Goal: Task Accomplishment & Management: Complete application form

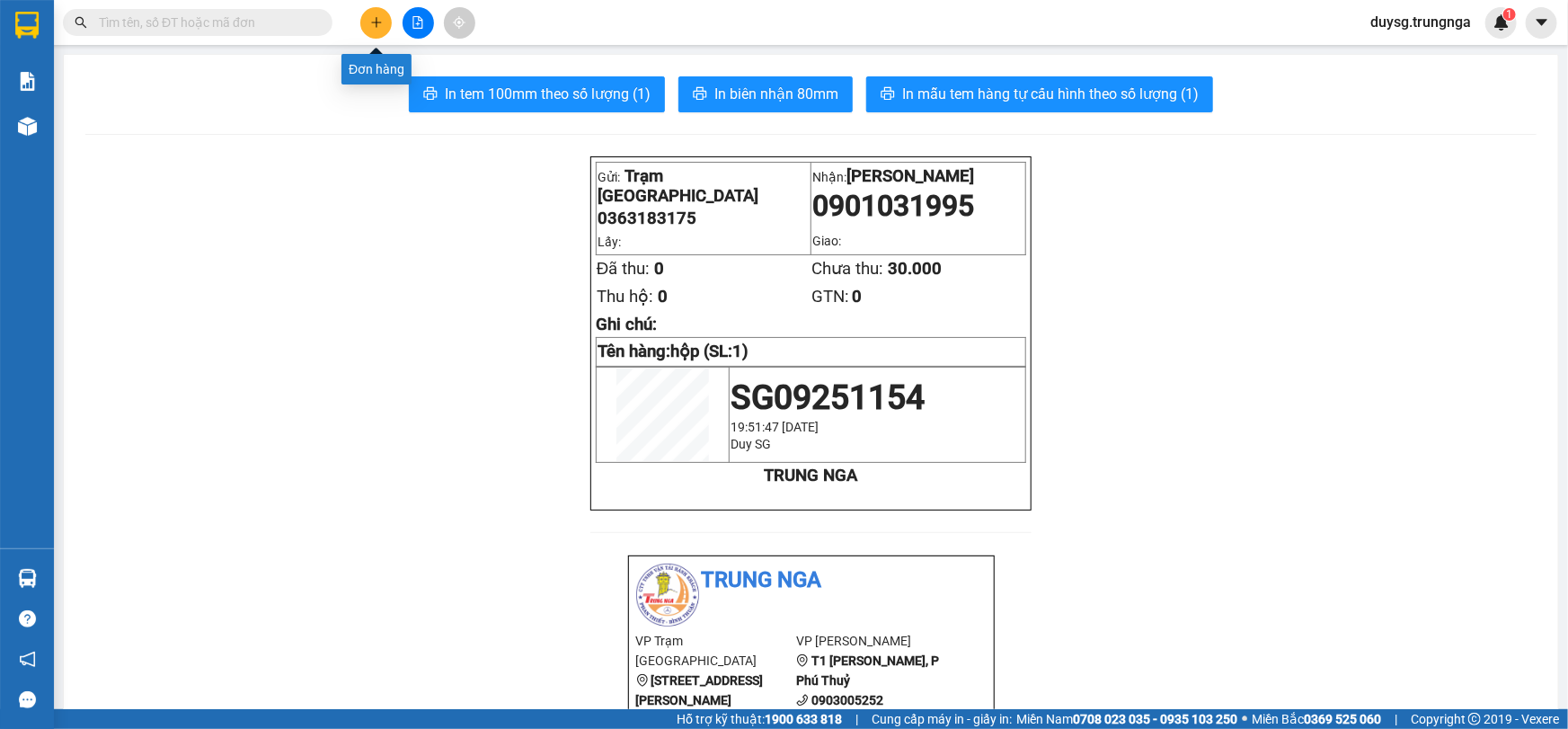
click at [378, 21] on icon "plus" at bounding box center [376, 21] width 12 height 12
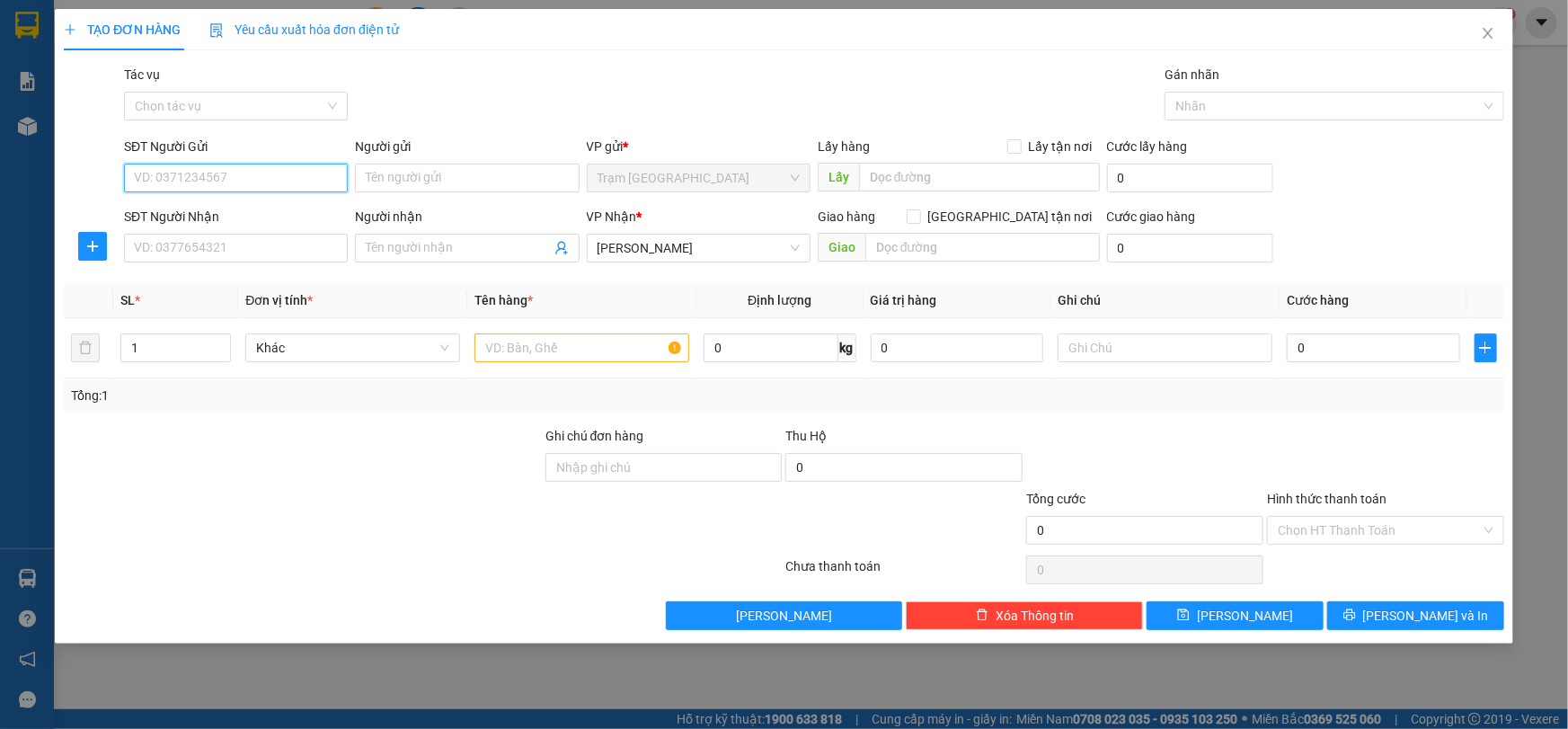
click at [263, 180] on input "SĐT Người Gửi" at bounding box center [236, 177] width 224 height 29
click at [207, 241] on input "SĐT Người Nhận" at bounding box center [236, 248] width 224 height 29
type input "0944483944"
click at [575, 355] on input "text" at bounding box center [582, 348] width 214 height 29
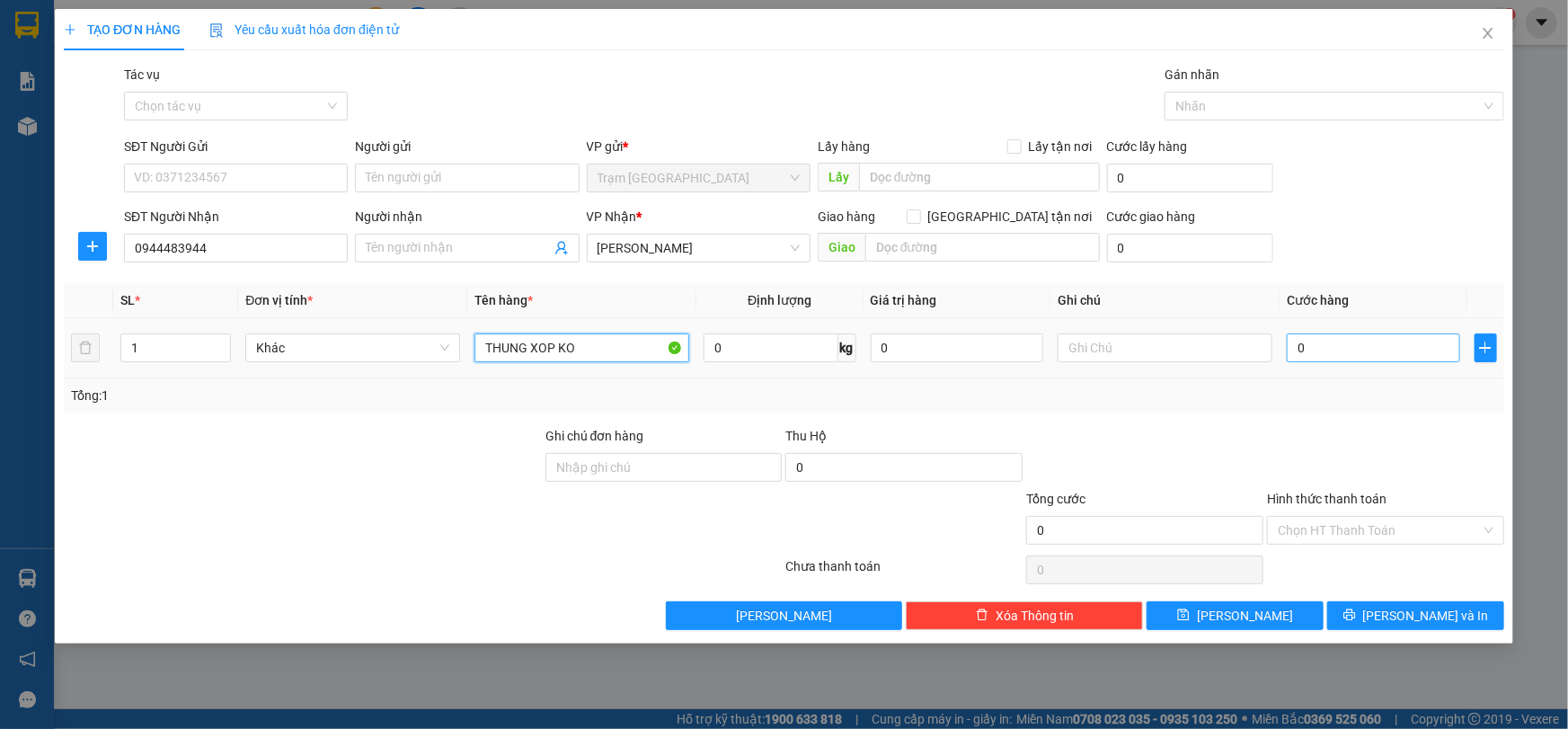
type input "THUNG XOP KO"
click at [1359, 354] on input "0" at bounding box center [1374, 348] width 173 height 29
type input "4"
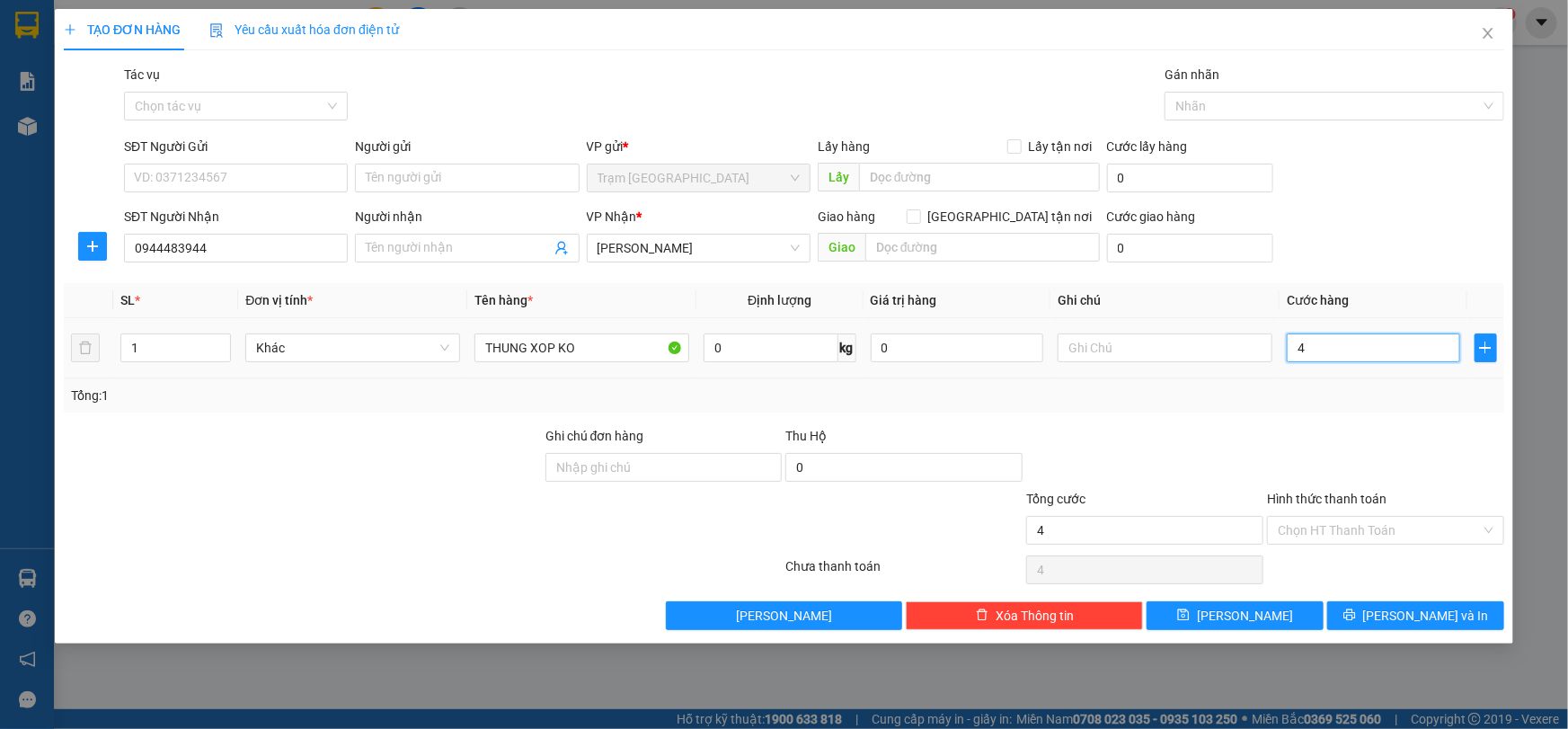
type input "40"
type input "400"
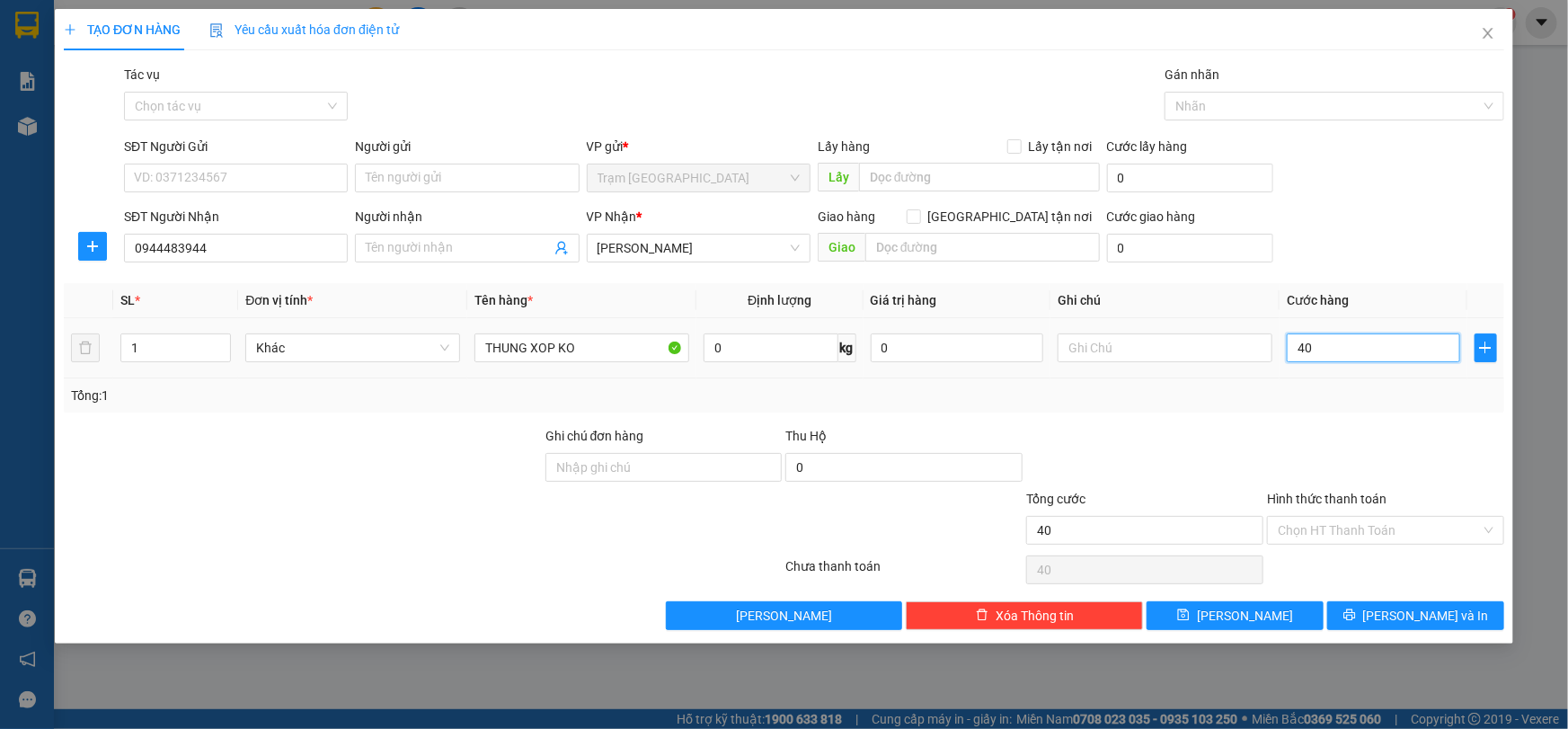
type input "400"
type input "4.000"
type input "40.000"
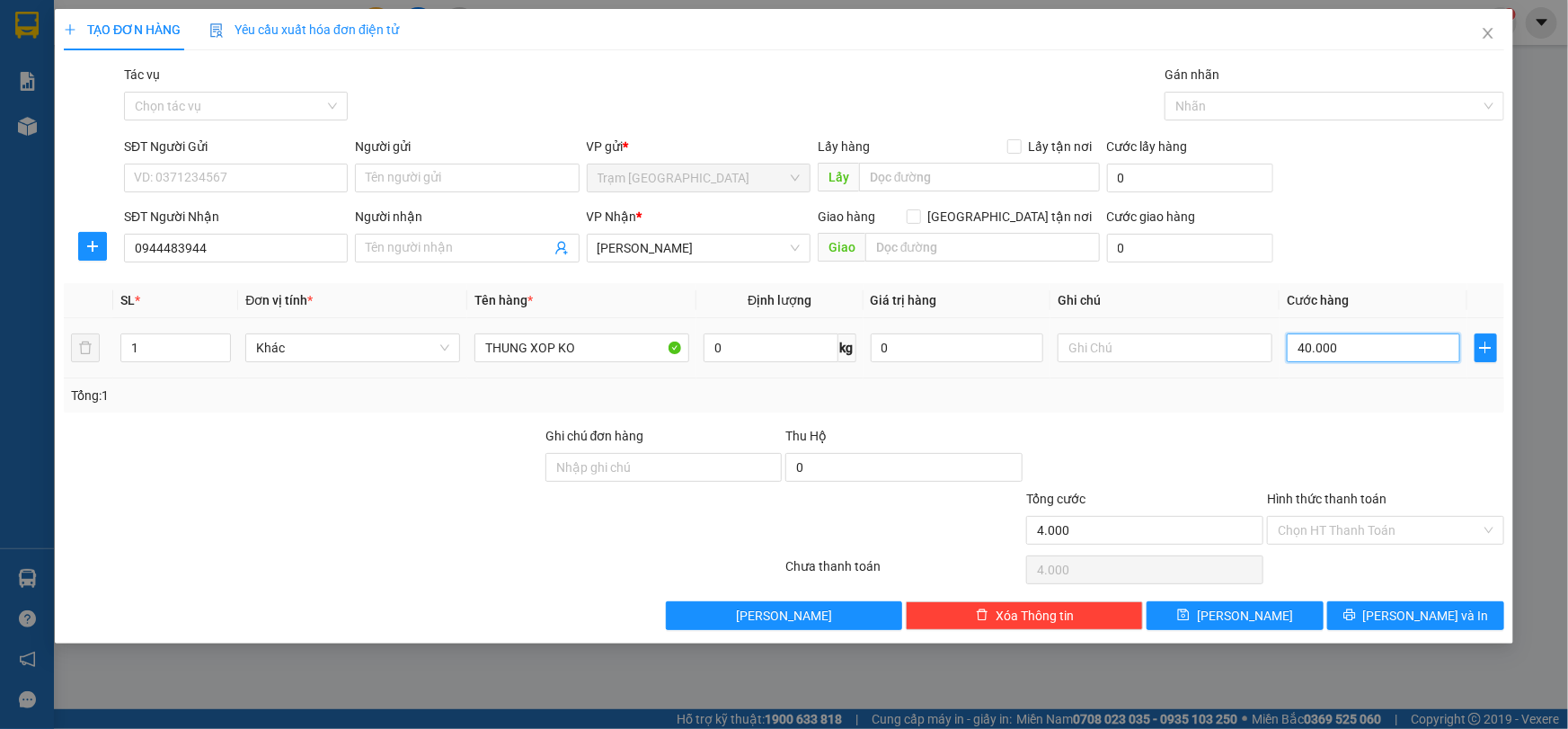
type input "40.000"
click at [1375, 530] on input "Hình thức thanh toán" at bounding box center [1380, 530] width 203 height 27
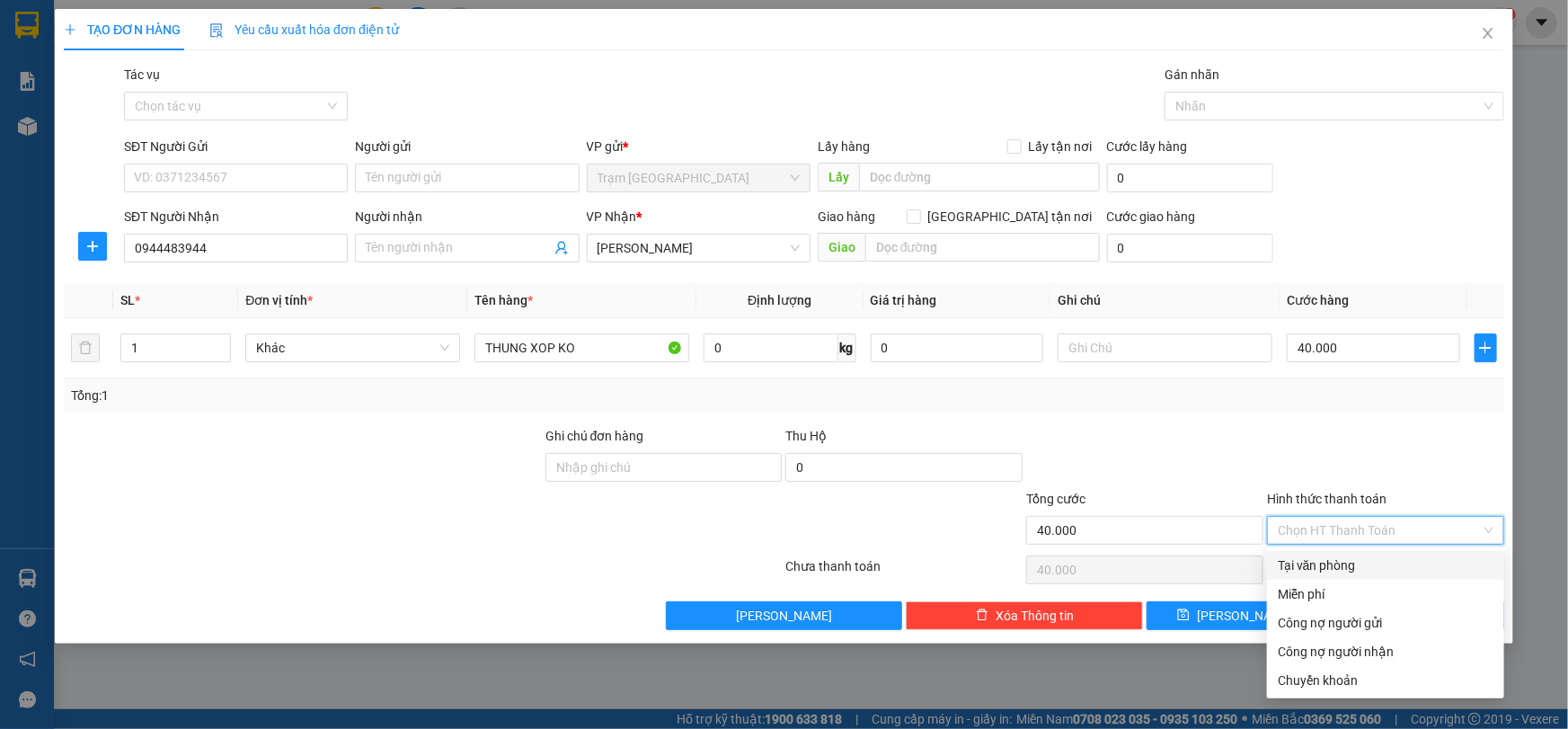
click at [1330, 566] on div "Tại văn phòng" at bounding box center [1385, 565] width 215 height 20
type input "0"
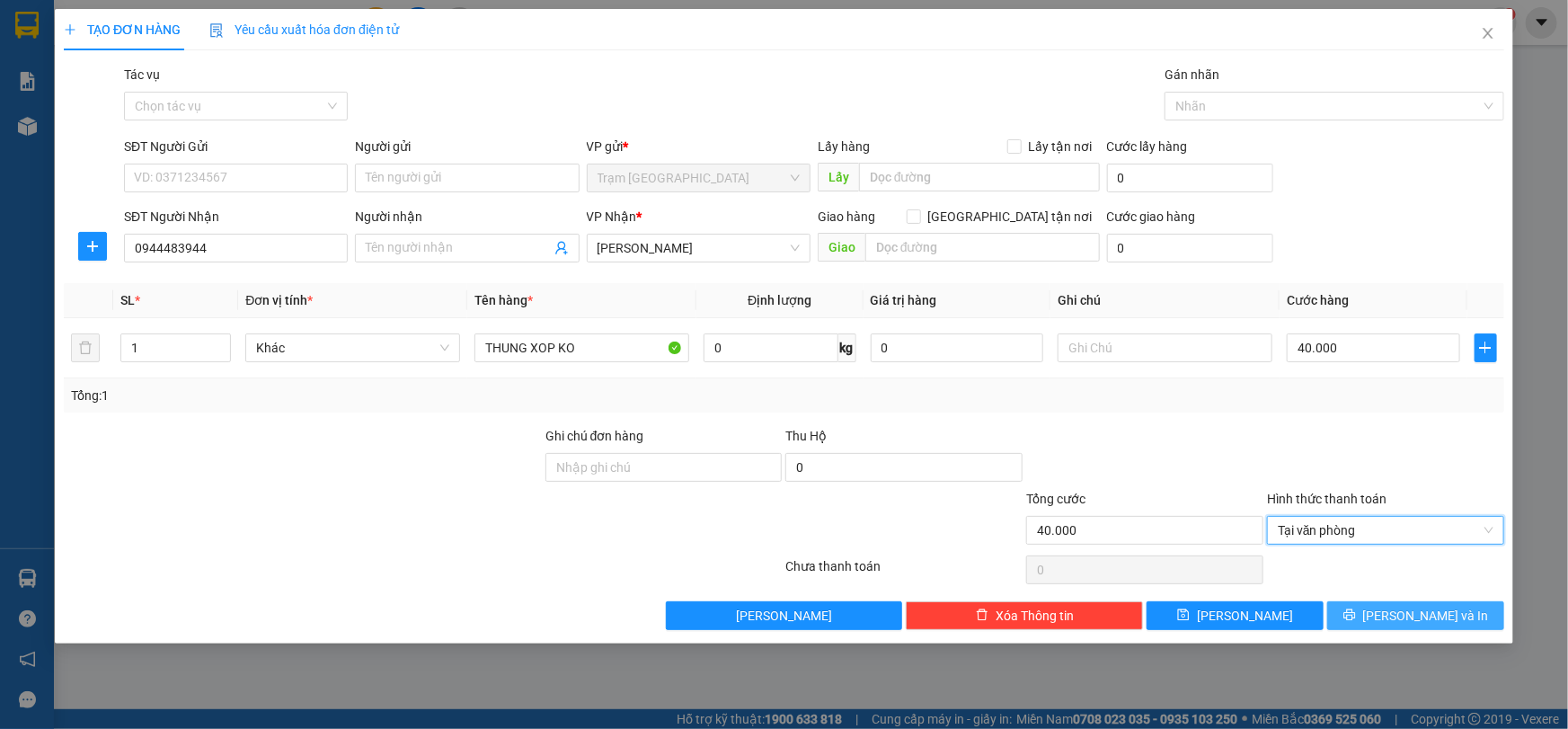
click at [1411, 620] on span "[PERSON_NAME] và In" at bounding box center [1426, 615] width 126 height 20
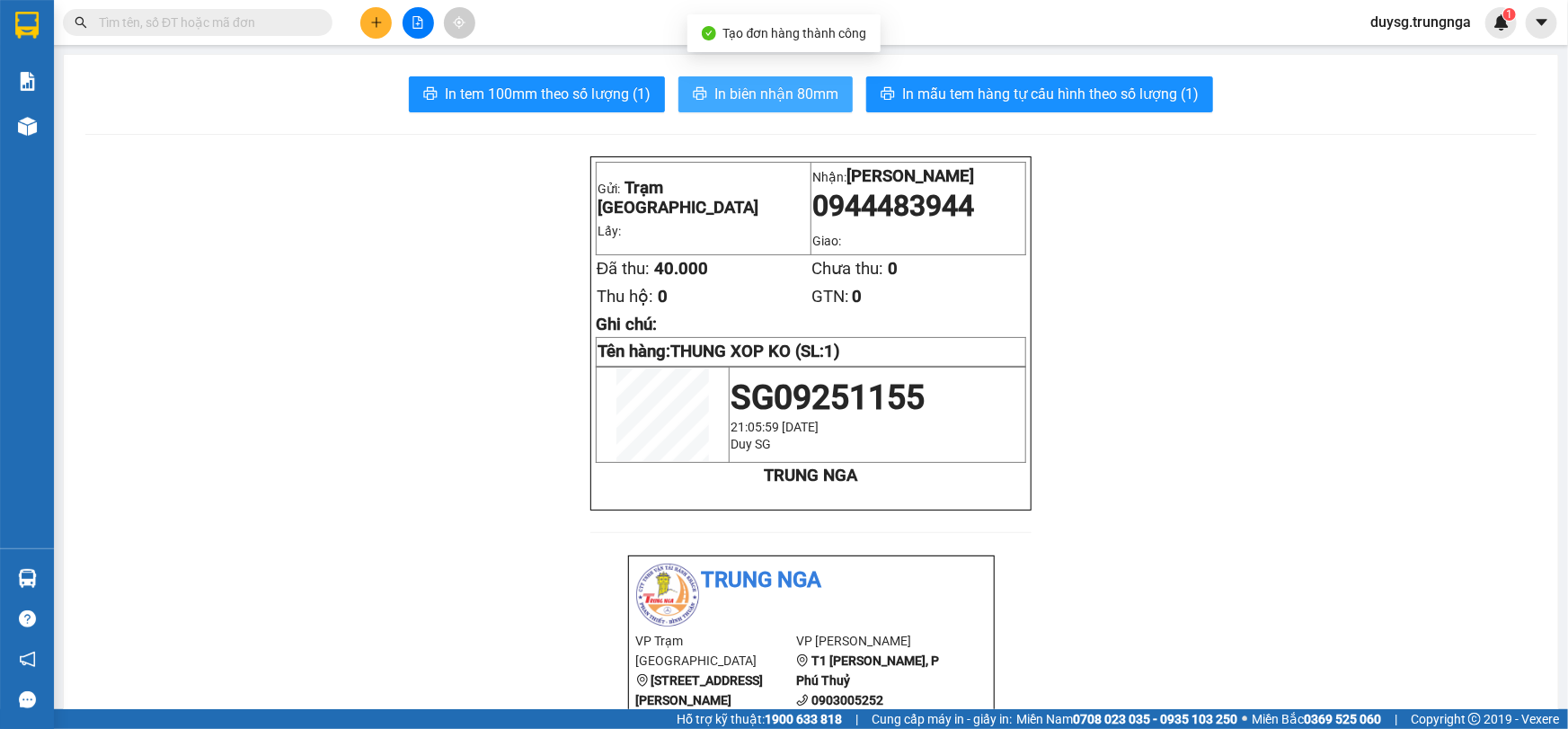
click at [705, 105] on button "In biên nhận 80mm" at bounding box center [765, 94] width 174 height 36
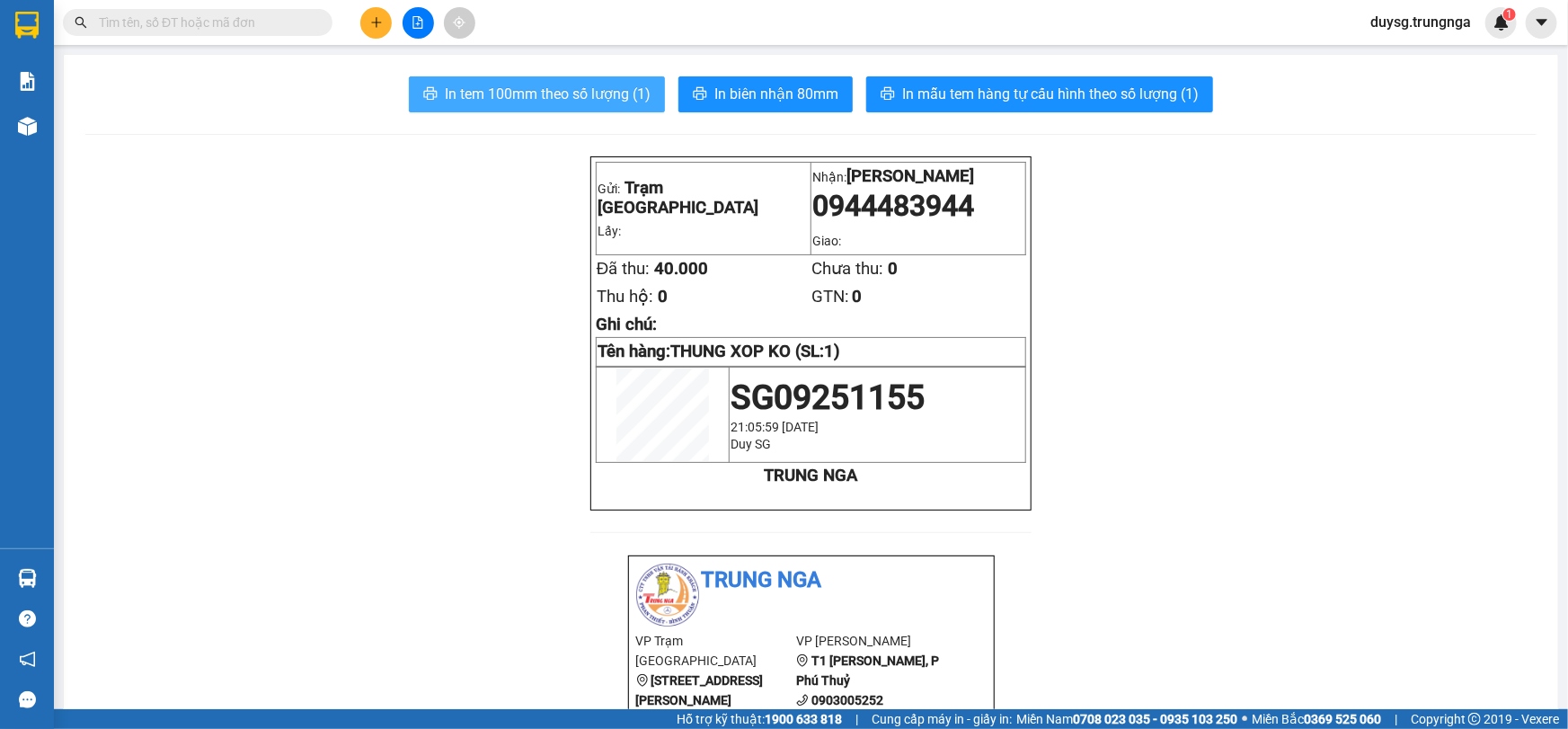
click at [574, 97] on span "In tem 100mm theo số lượng (1)" at bounding box center [547, 94] width 206 height 22
